Goal: Use online tool/utility: Utilize a website feature to perform a specific function

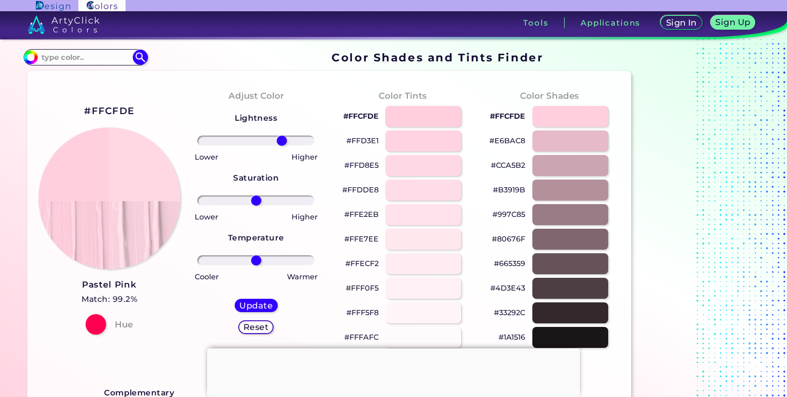
drag, startPoint x: 257, startPoint y: 140, endPoint x: 282, endPoint y: 144, distance: 24.8
type input "48"
click at [282, 144] on input "range" at bounding box center [255, 141] width 117 height 10
click at [262, 304] on h5 "Update" at bounding box center [256, 306] width 30 height 8
type input "#ffd8e4"
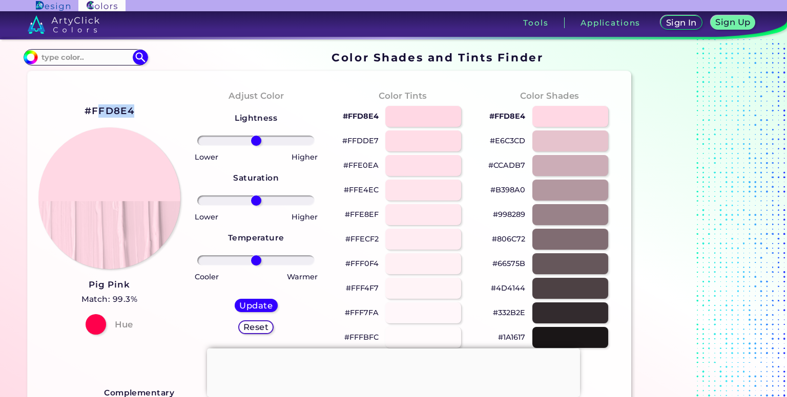
drag, startPoint x: 137, startPoint y: 108, endPoint x: 95, endPoint y: 113, distance: 41.9
click at [95, 113] on div "#FFD8E4 Pig Pink Match: 99.3% Hue" at bounding box center [109, 218] width 146 height 279
click at [95, 113] on h2 "#FFD8E4" at bounding box center [109, 110] width 50 height 13
copy h2 "FD8E4"
click at [95, 113] on h2 "#FFD8E4 copied" at bounding box center [109, 110] width 50 height 13
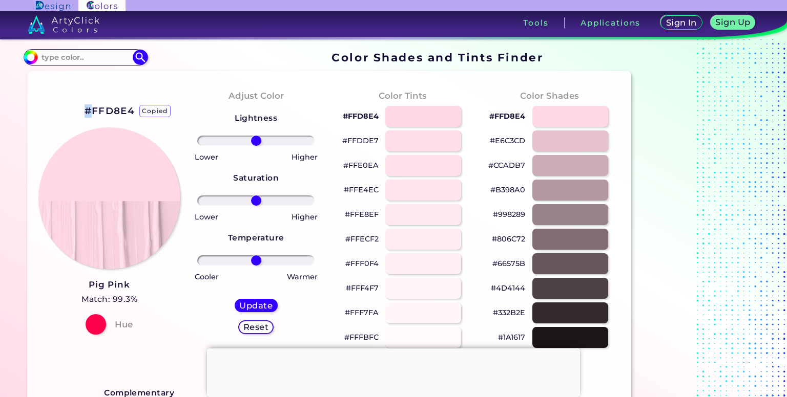
copy h2 "#"
click at [130, 130] on img at bounding box center [109, 198] width 143 height 143
click at [133, 113] on h2 "#FFD8E4" at bounding box center [109, 110] width 50 height 13
drag, startPoint x: 133, startPoint y: 113, endPoint x: 106, endPoint y: 113, distance: 26.6
click at [106, 113] on h2 "#FFD8E4 copied" at bounding box center [109, 110] width 50 height 13
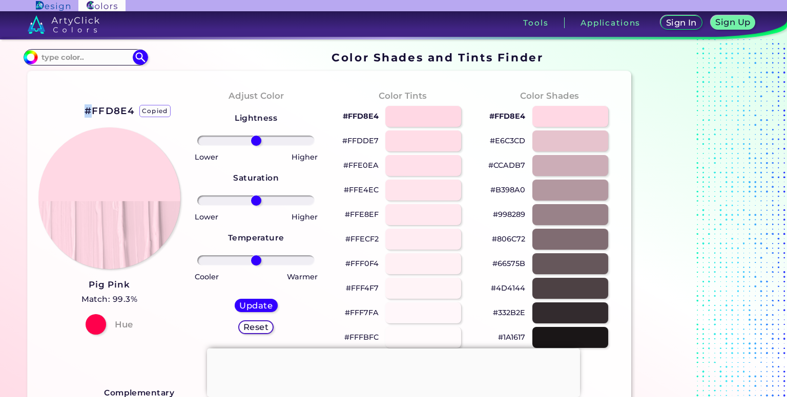
copy h2 "#"
click at [106, 113] on h2 "#FFD8E4 copied" at bounding box center [109, 110] width 50 height 13
copy h2 "FFD8E4"
click at [150, 137] on div at bounding box center [108, 198] width 141 height 141
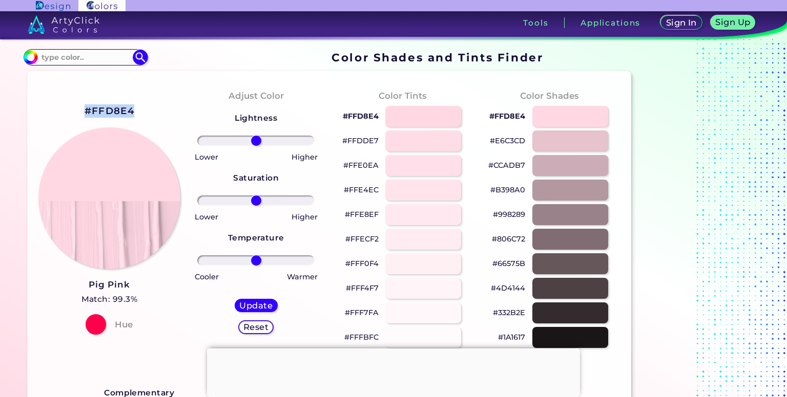
drag, startPoint x: 59, startPoint y: 121, endPoint x: 88, endPoint y: 114, distance: 28.9
click at [88, 114] on div "#FFD8E4 Pig Pink Match: 99.3% Hue" at bounding box center [109, 218] width 146 height 279
copy div "#FFD8E4"
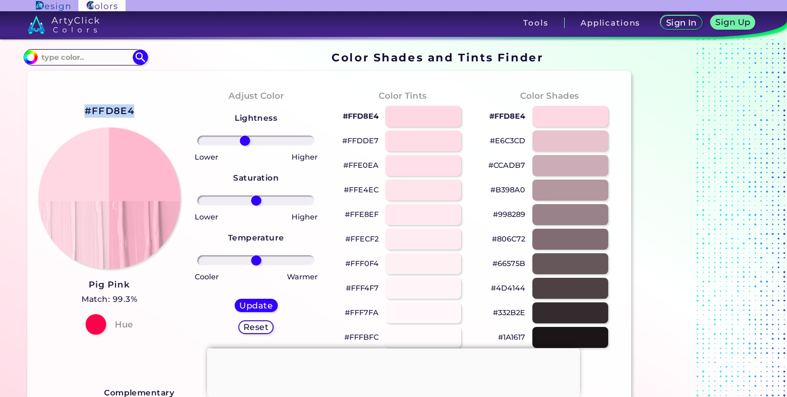
drag, startPoint x: 255, startPoint y: 144, endPoint x: 244, endPoint y: 142, distance: 10.9
type input "-21"
click at [244, 142] on input "range" at bounding box center [255, 141] width 117 height 10
click at [256, 301] on div "Update" at bounding box center [256, 306] width 39 height 12
type input "#ffb9ce"
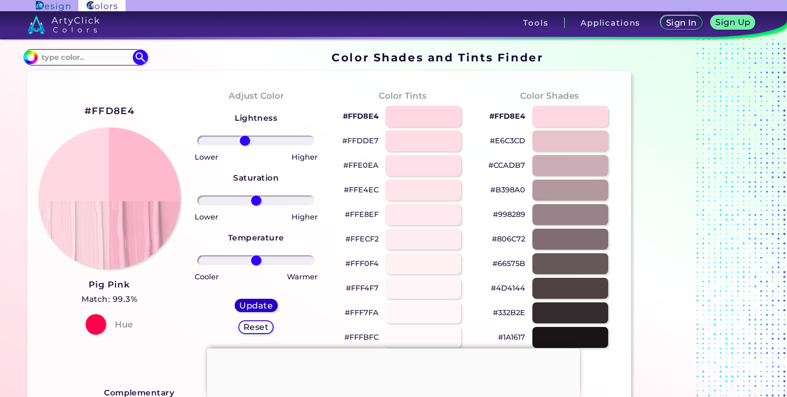
type input "0"
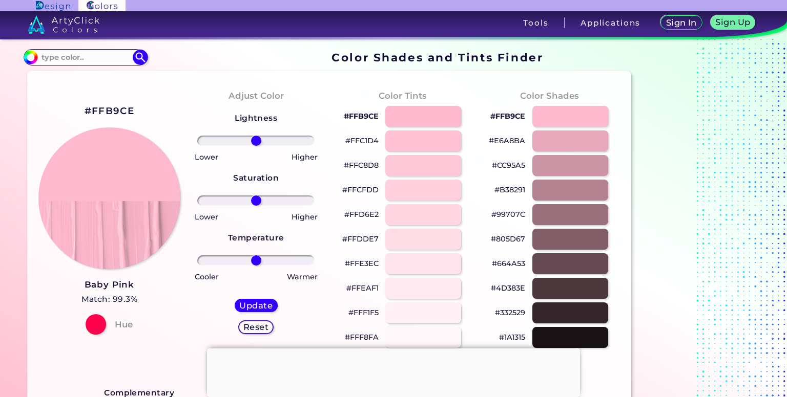
drag, startPoint x: 55, startPoint y: 113, endPoint x: 72, endPoint y: 113, distance: 16.4
click at [71, 113] on div "#FFB9CE Baby Pink Match: 99.3% Hue" at bounding box center [109, 218] width 146 height 279
copy div "#FFB9CE"
